Goal: Transaction & Acquisition: Purchase product/service

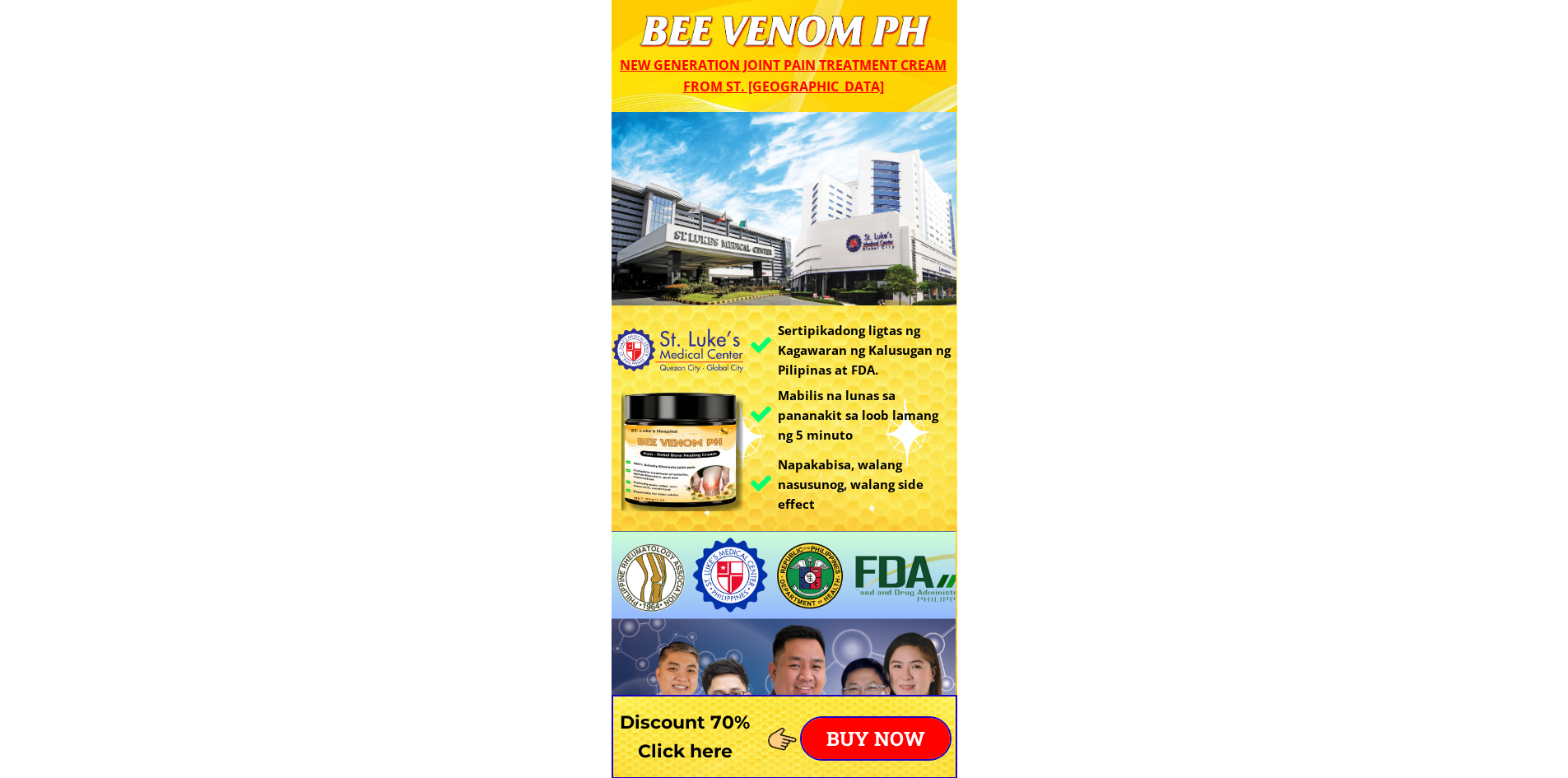
click at [860, 745] on p "BUY NOW" at bounding box center [876, 739] width 149 height 41
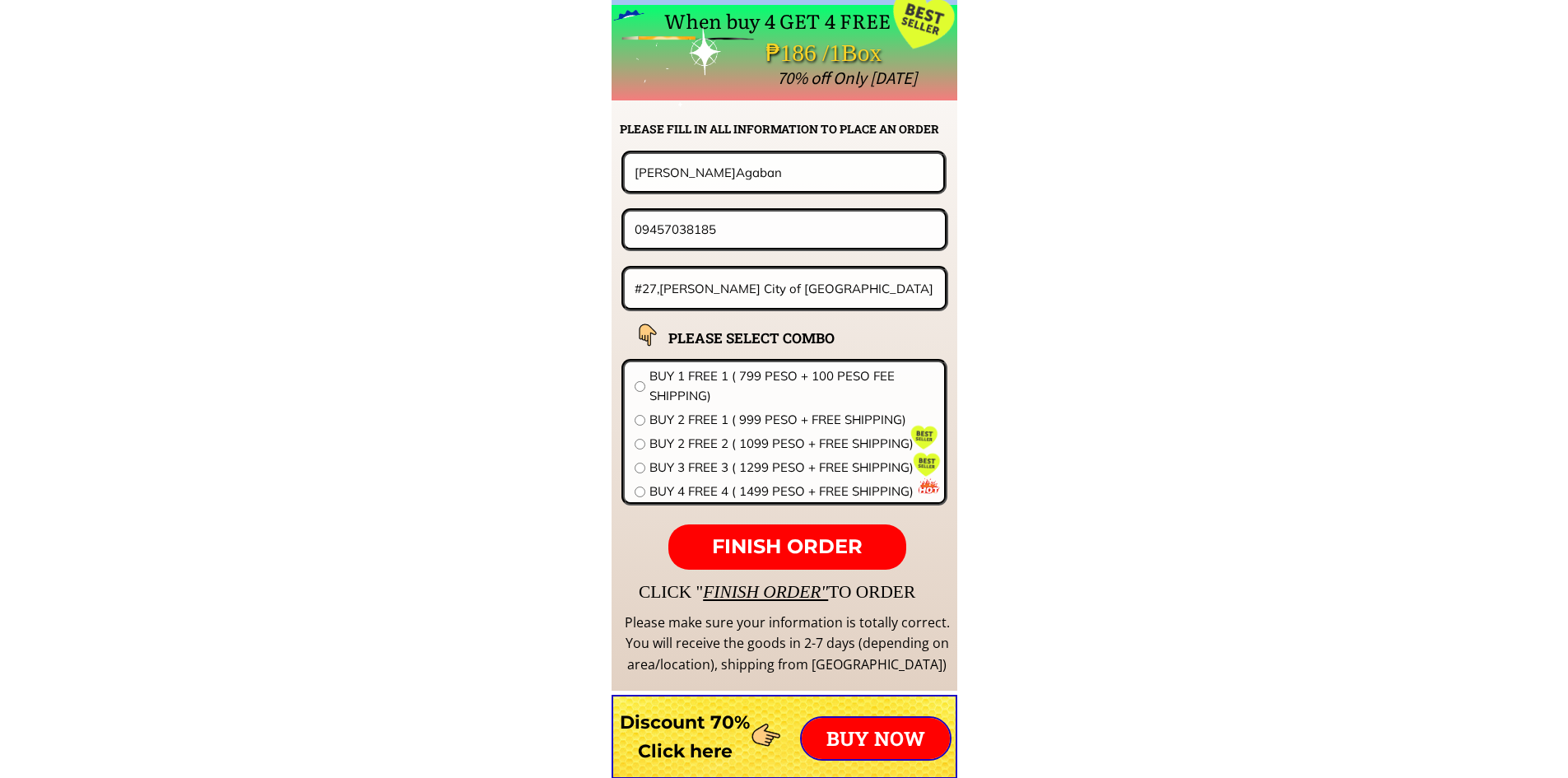
scroll to position [12925, 0]
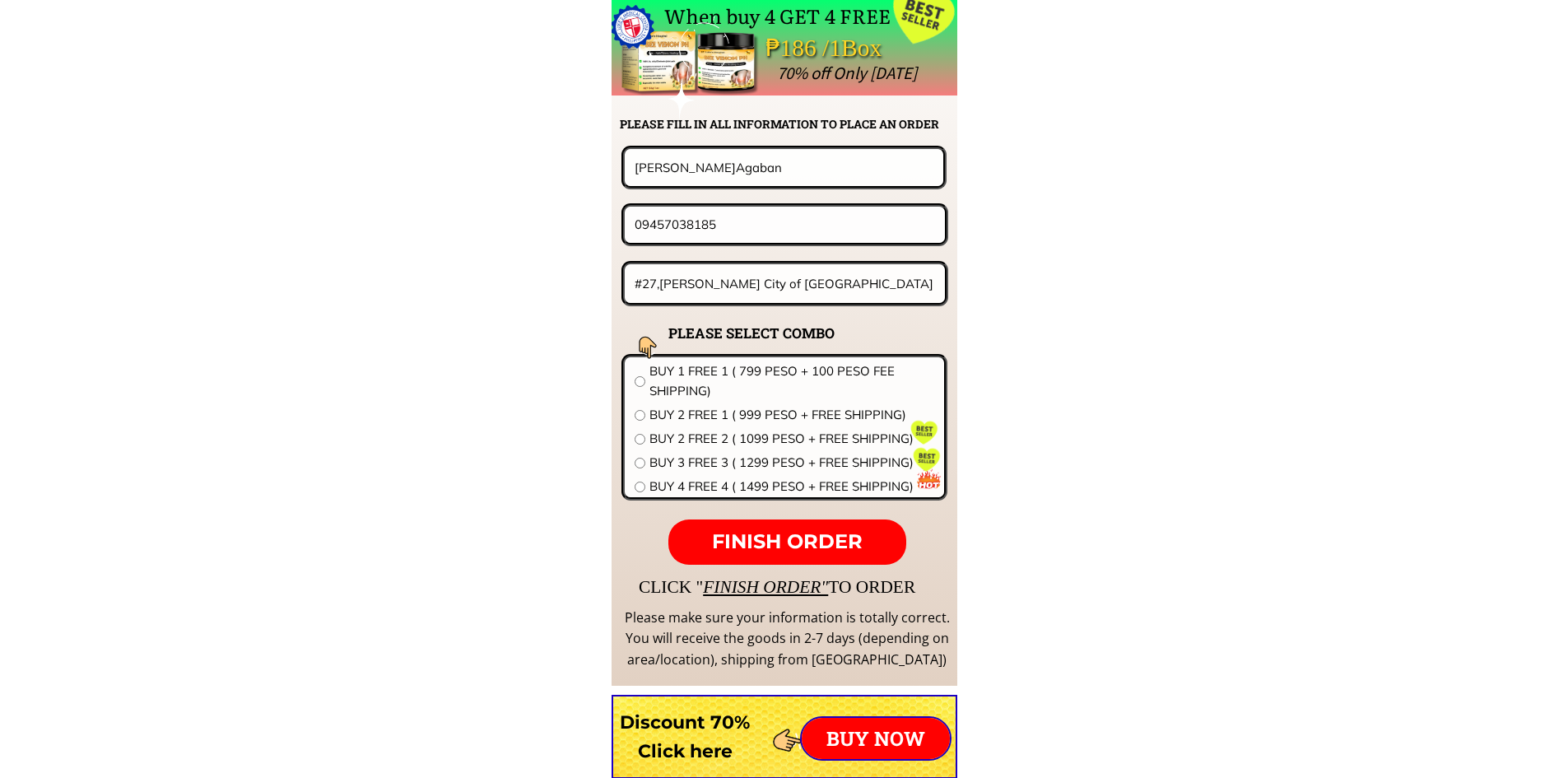
click at [796, 303] on div "#27,[PERSON_NAME] City of [GEOGRAPHIC_DATA]" at bounding box center [785, 284] width 328 height 45
drag, startPoint x: 708, startPoint y: 283, endPoint x: 224, endPoint y: 278, distance: 484.0
paste input "sitio 4 sto nino san [PERSON_NAME]"
type input "sitio 4 sto nino san [PERSON_NAME]"
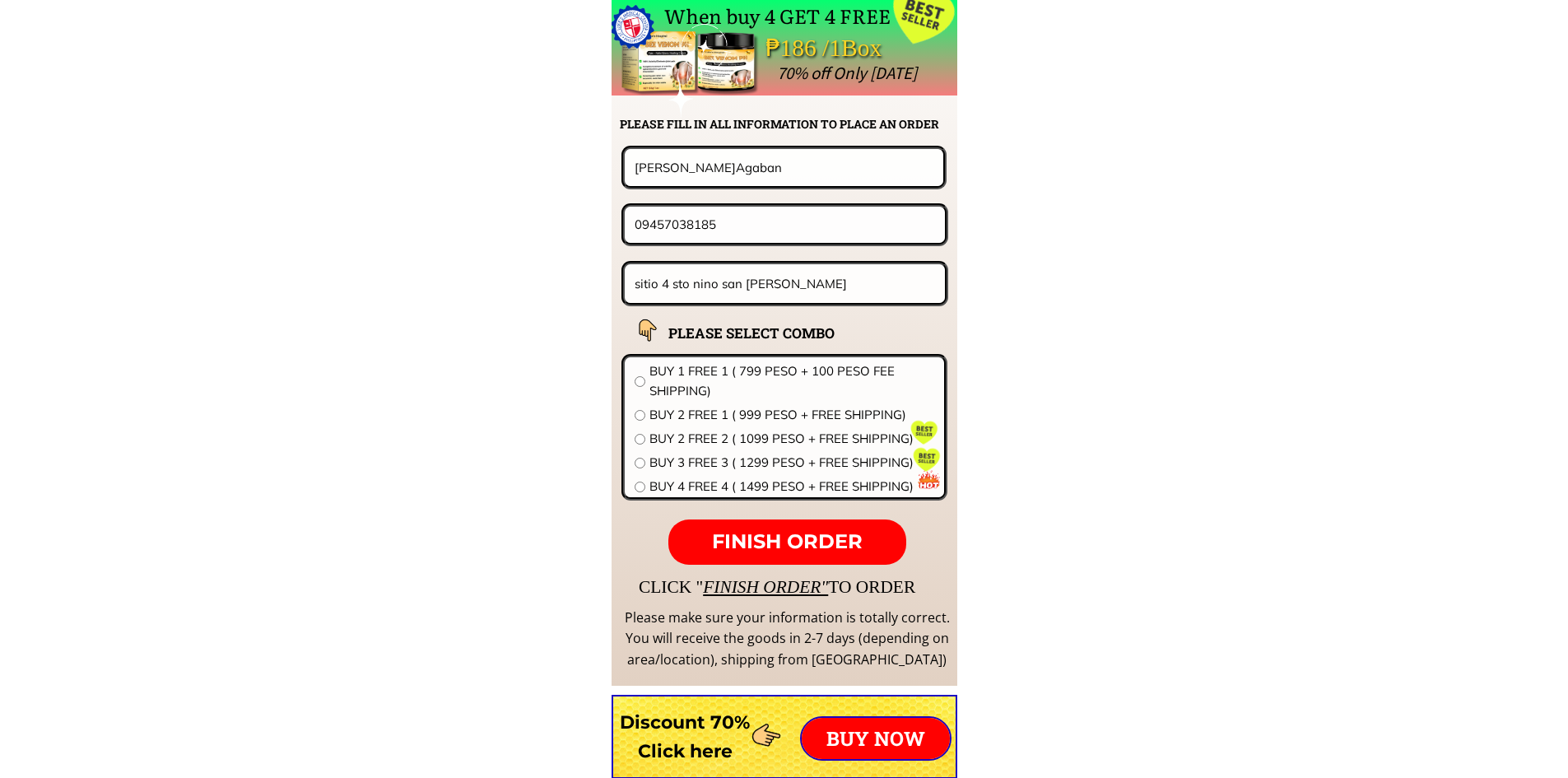
drag, startPoint x: 818, startPoint y: 218, endPoint x: 426, endPoint y: 220, distance: 392.0
paste input "288318653"
type input "09288318653"
drag, startPoint x: 720, startPoint y: 170, endPoint x: 447, endPoint y: 185, distance: 273.4
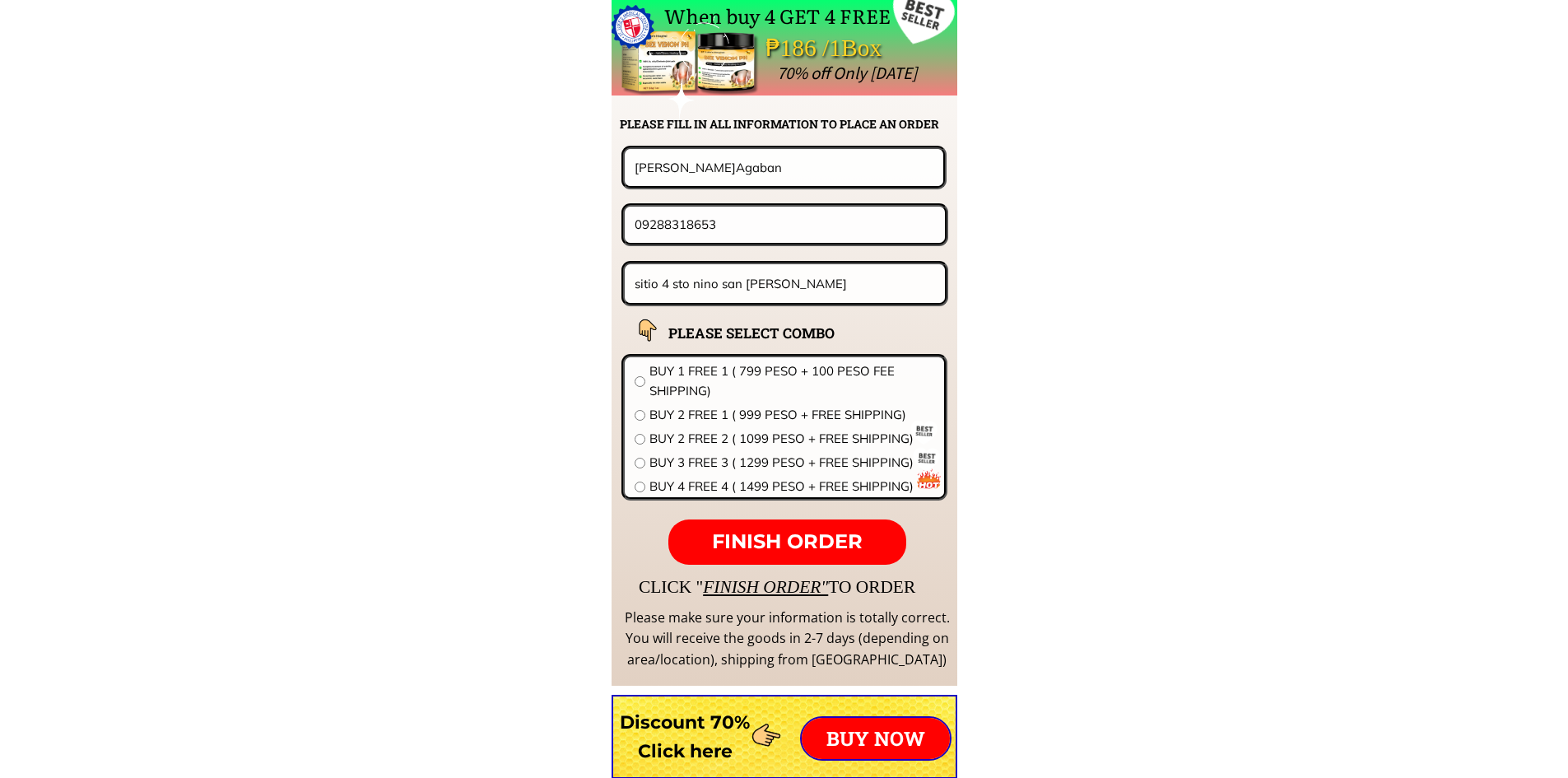
paste input "E [PERSON_NAME]"
type input "E [PERSON_NAME]"
click at [696, 444] on span "BUY 2 FREE 2 ( 1099 PESO + FREE SHIPPING)" at bounding box center [792, 439] width 285 height 20
radio input "true"
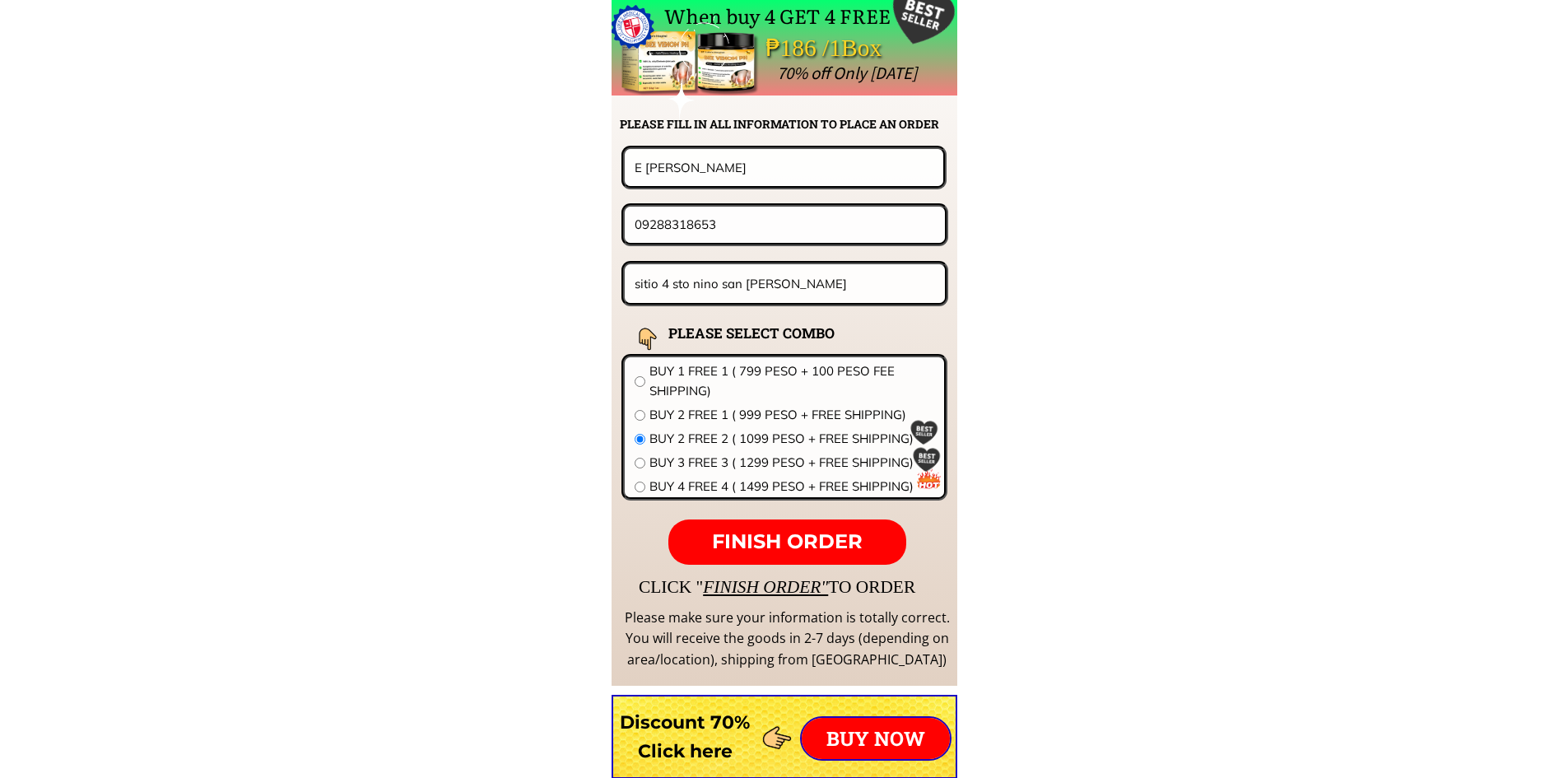
click at [765, 538] on span "FINISH ORDER" at bounding box center [787, 541] width 151 height 24
